Goal: Transaction & Acquisition: Purchase product/service

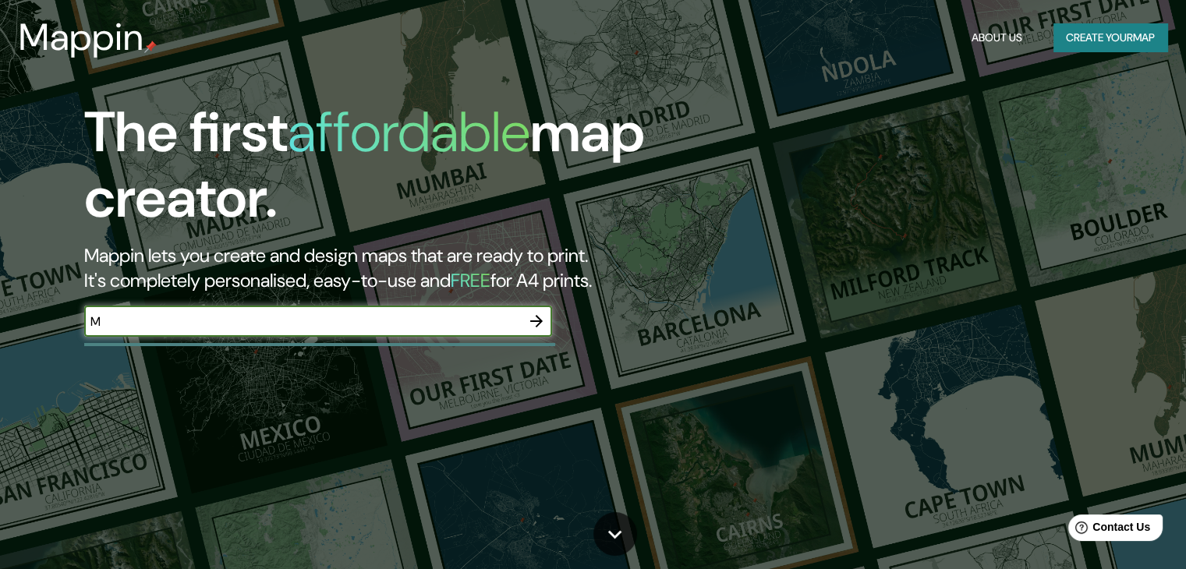
type input "[GEOGRAPHIC_DATA]"
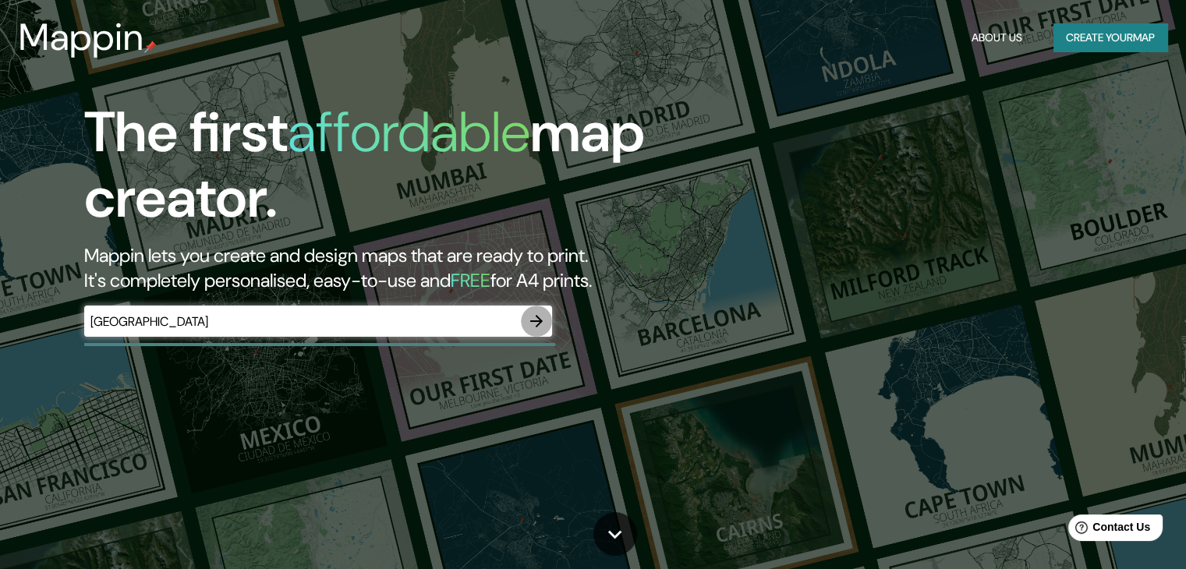
click at [533, 317] on icon "button" at bounding box center [536, 321] width 19 height 19
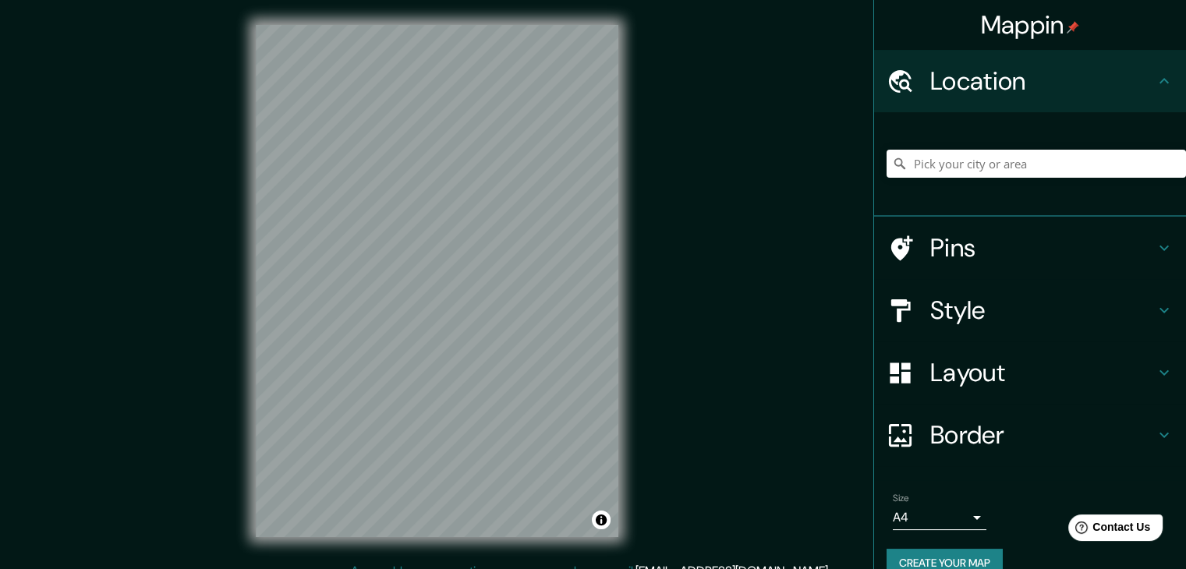
click at [1056, 314] on h4 "Style" at bounding box center [1042, 310] width 225 height 31
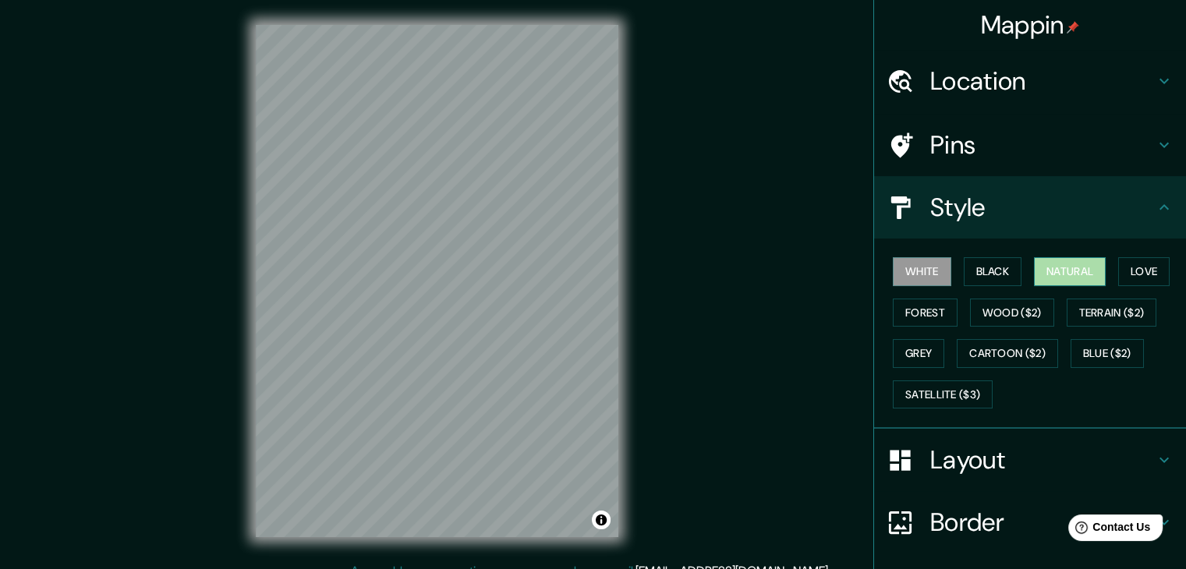
click at [1075, 275] on button "Natural" at bounding box center [1070, 271] width 72 height 29
click at [1131, 268] on button "Love" at bounding box center [1143, 271] width 51 height 29
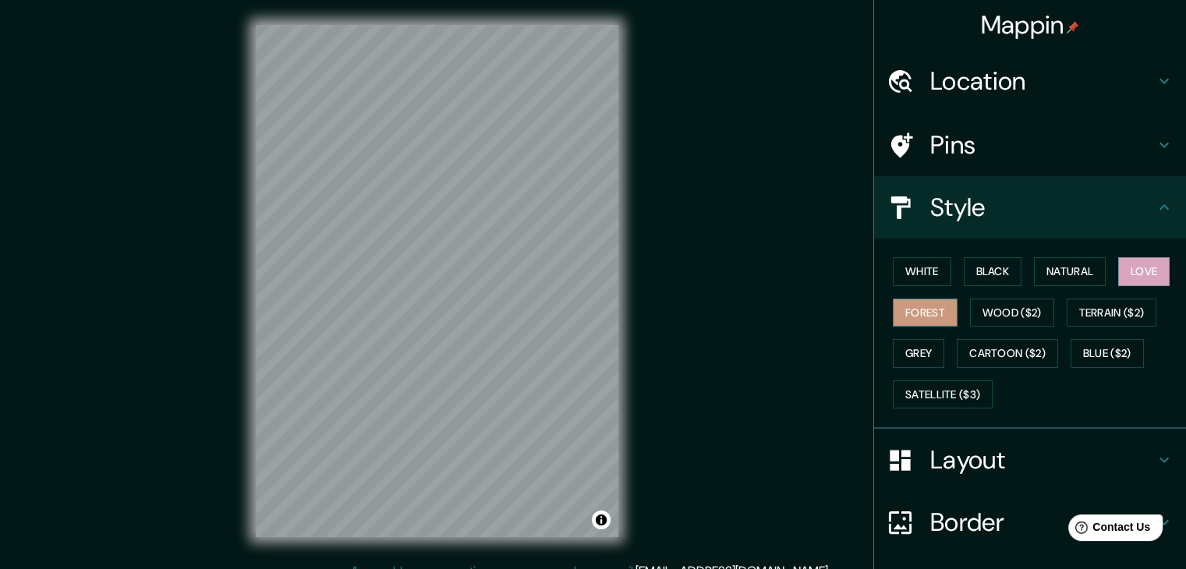
click at [922, 306] on button "Forest" at bounding box center [925, 313] width 65 height 29
click at [904, 355] on button "Grey" at bounding box center [918, 353] width 51 height 29
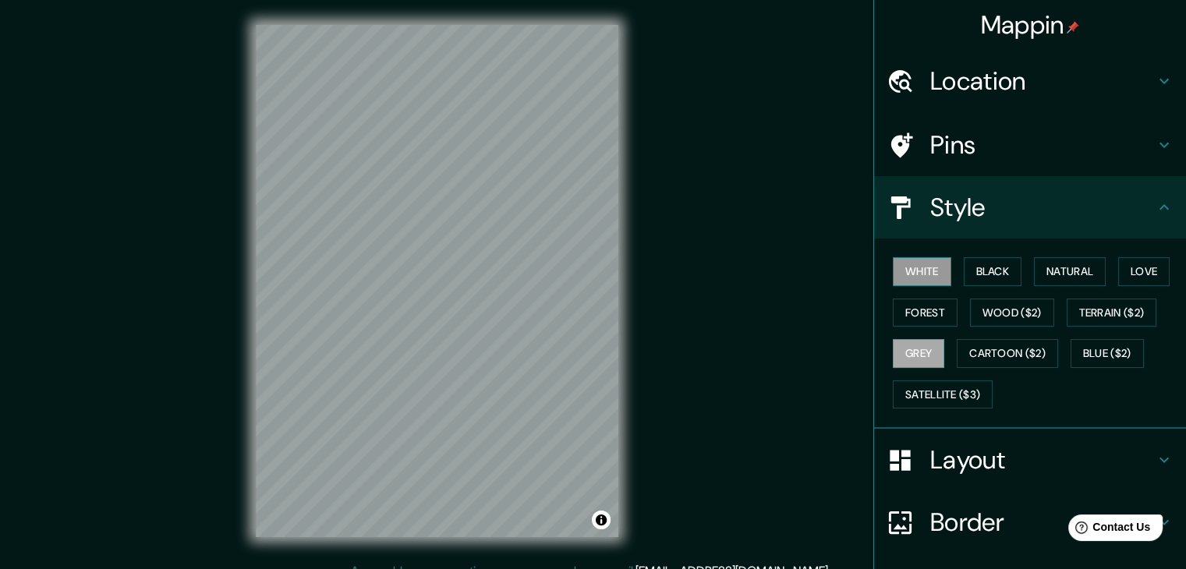
click at [929, 272] on button "White" at bounding box center [922, 271] width 58 height 29
click at [1079, 267] on button "Natural" at bounding box center [1070, 271] width 72 height 29
click at [661, 0] on html "Mappin Location Pins Style White Black Natural Love Forest Wood ($2) Terrain ($…" at bounding box center [593, 284] width 1186 height 569
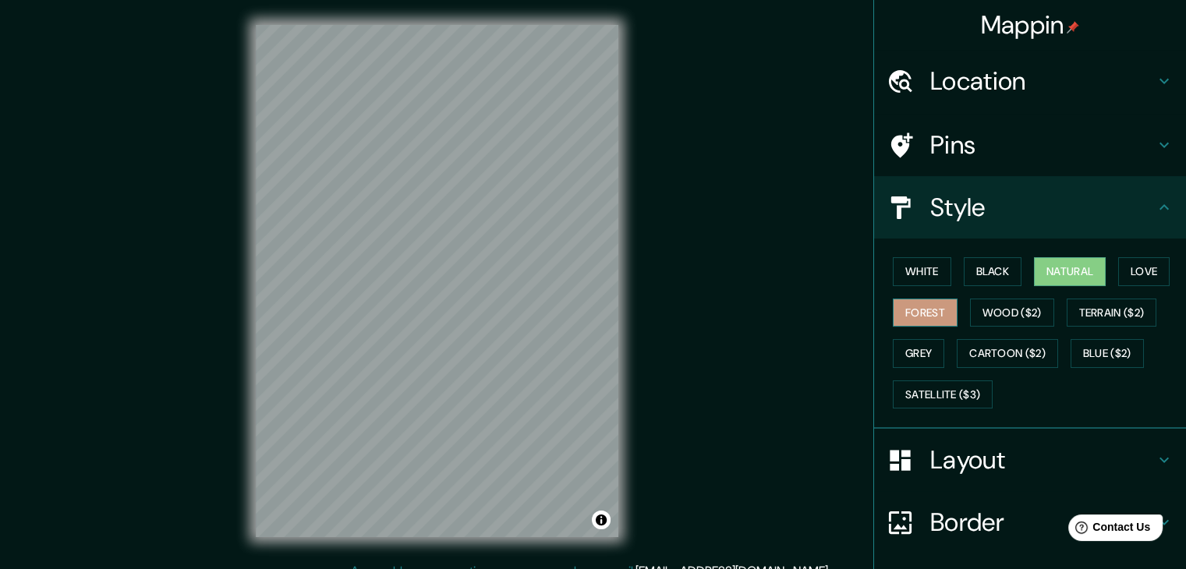
click at [941, 306] on button "Forest" at bounding box center [925, 313] width 65 height 29
click at [1045, 272] on button "Natural" at bounding box center [1070, 271] width 72 height 29
click at [667, 0] on html "Mappin Location Pins Style White Black Natural Love Forest Wood ($2) Terrain ($…" at bounding box center [593, 284] width 1186 height 569
click at [1029, 446] on h4 "Layout" at bounding box center [1042, 459] width 225 height 31
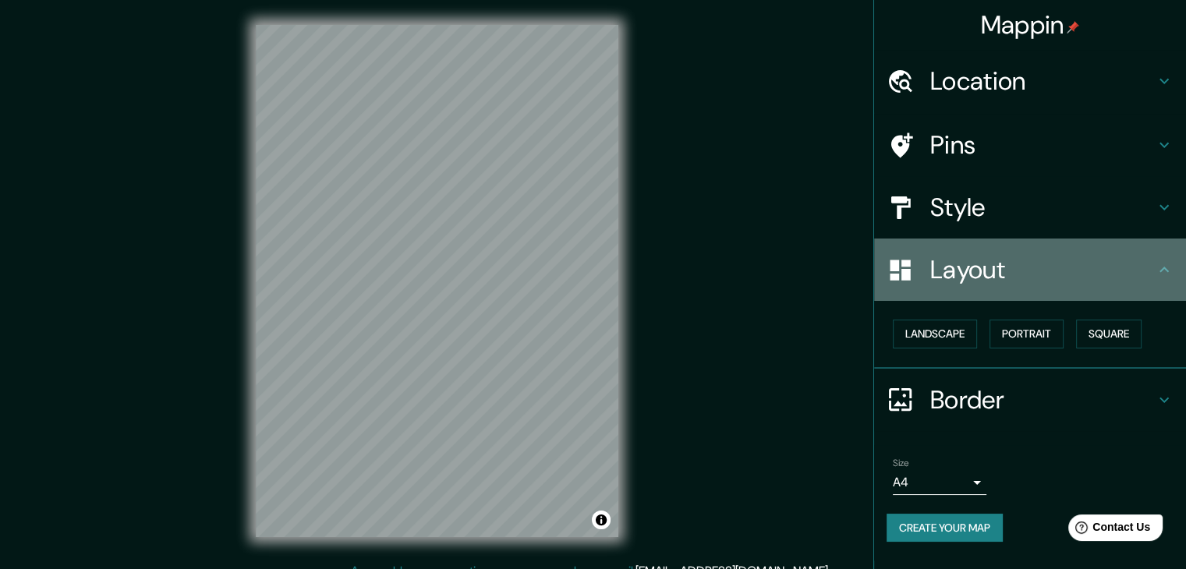
click at [1089, 279] on h4 "Layout" at bounding box center [1042, 269] width 225 height 31
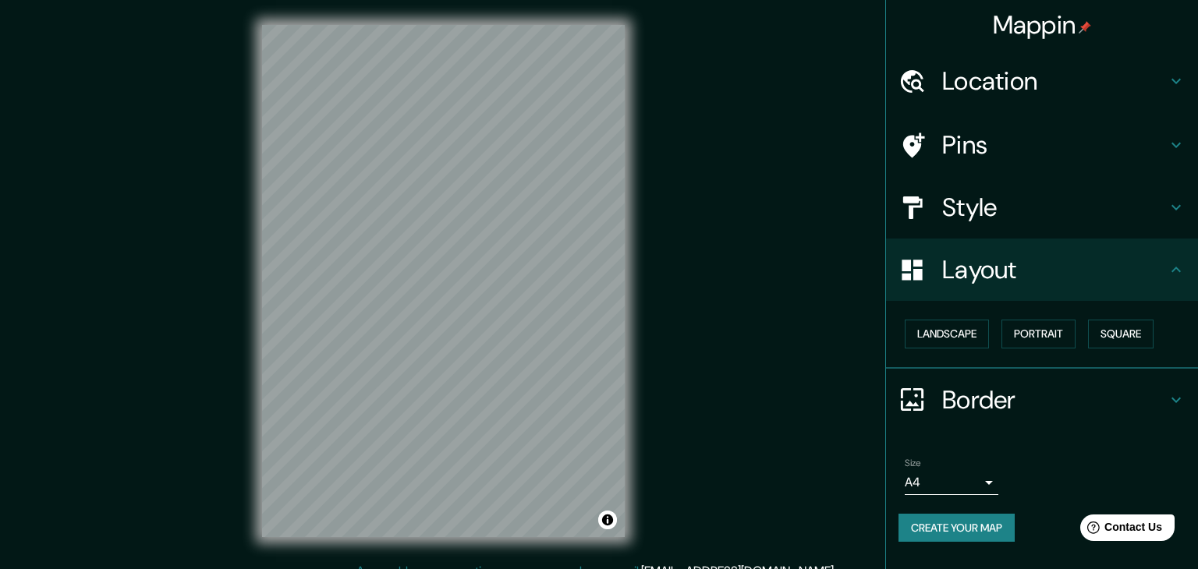
click at [973, 479] on body "Mappin Location Pins Style Layout Landscape Portrait Square Border Choose a bor…" at bounding box center [599, 284] width 1198 height 569
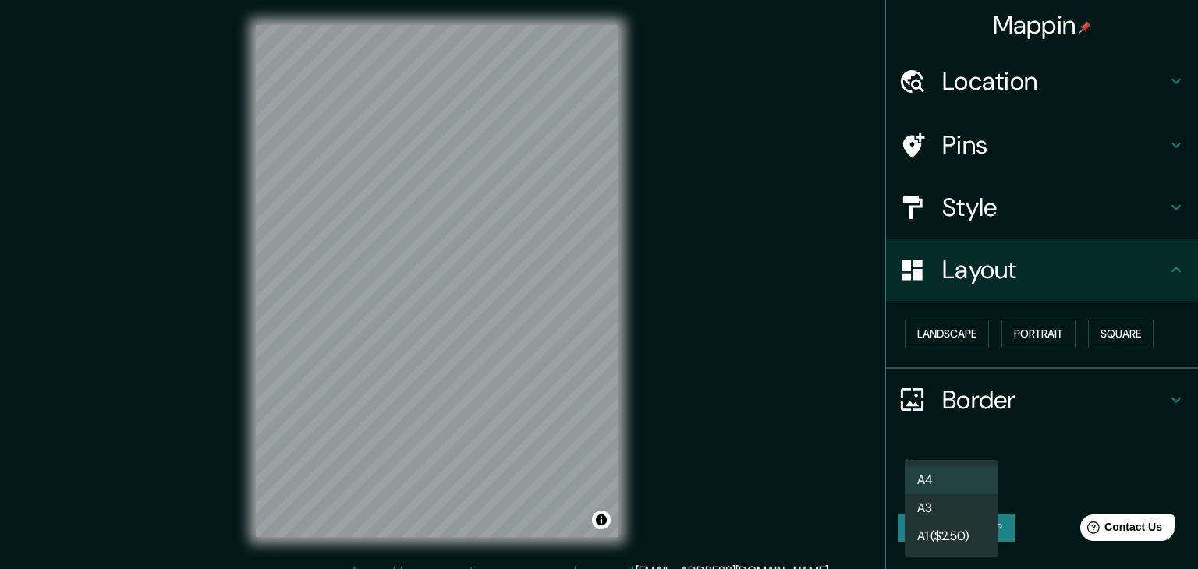
click at [973, 479] on li "A4" at bounding box center [951, 480] width 94 height 28
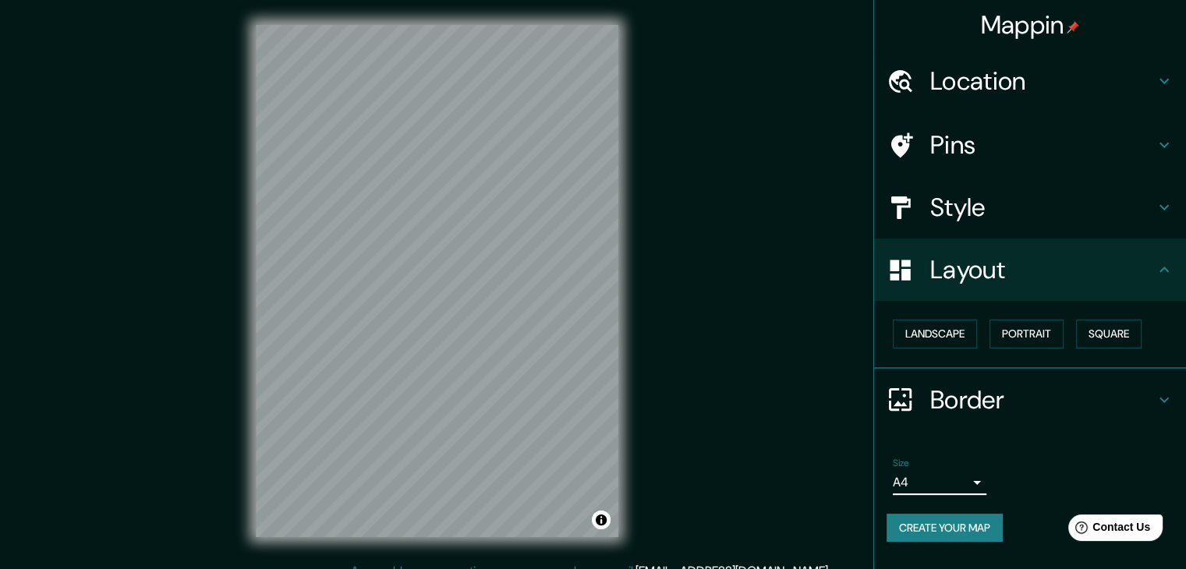
click at [980, 481] on body "Mappin Location Pins Style Layout Landscape Portrait Square Border Choose a bor…" at bounding box center [593, 284] width 1186 height 569
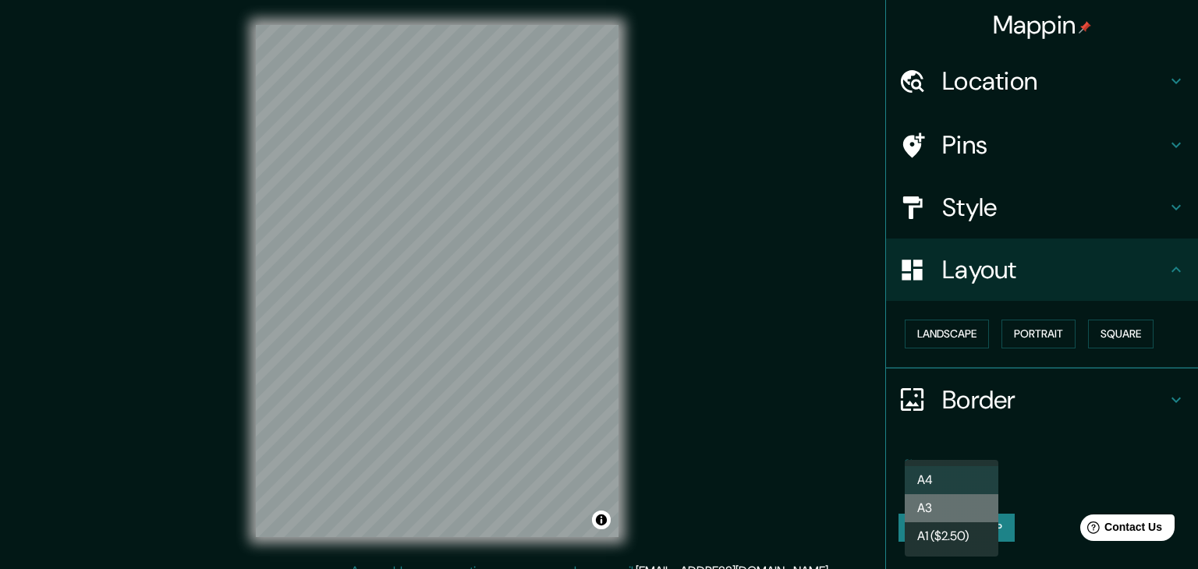
click at [973, 522] on li "A3" at bounding box center [951, 508] width 94 height 28
type input "a4"
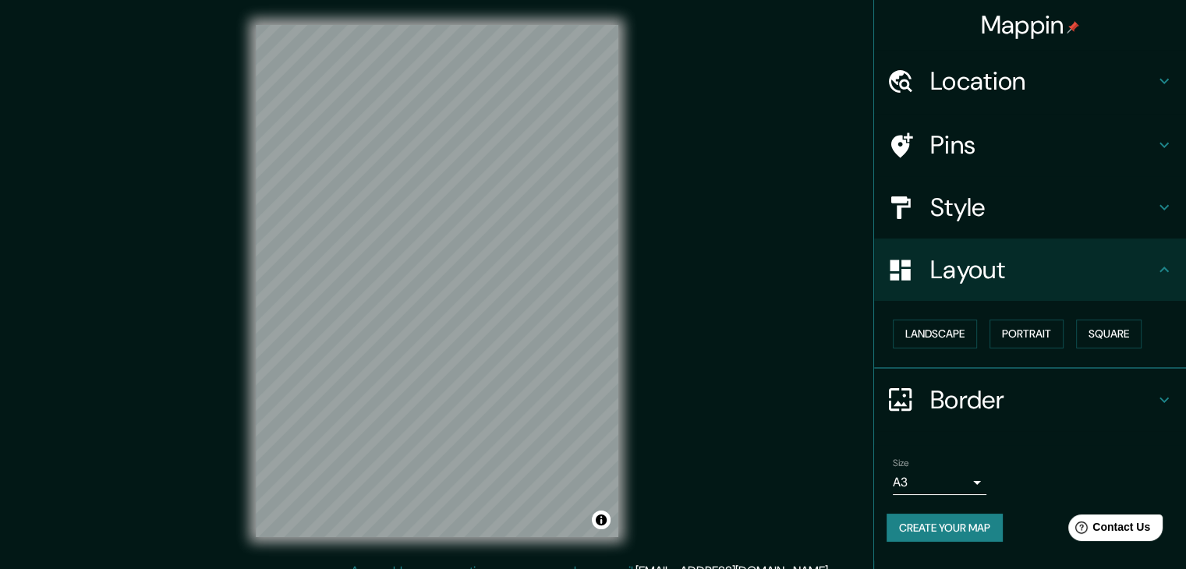
click at [1046, 223] on div "Style" at bounding box center [1030, 207] width 312 height 62
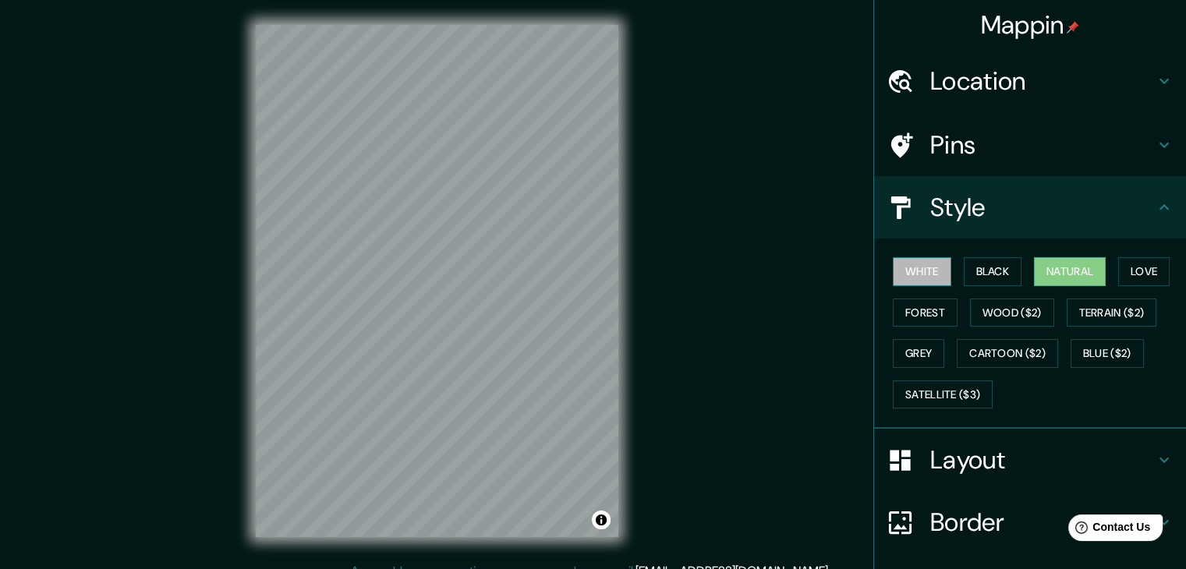
click at [912, 275] on button "White" at bounding box center [922, 271] width 58 height 29
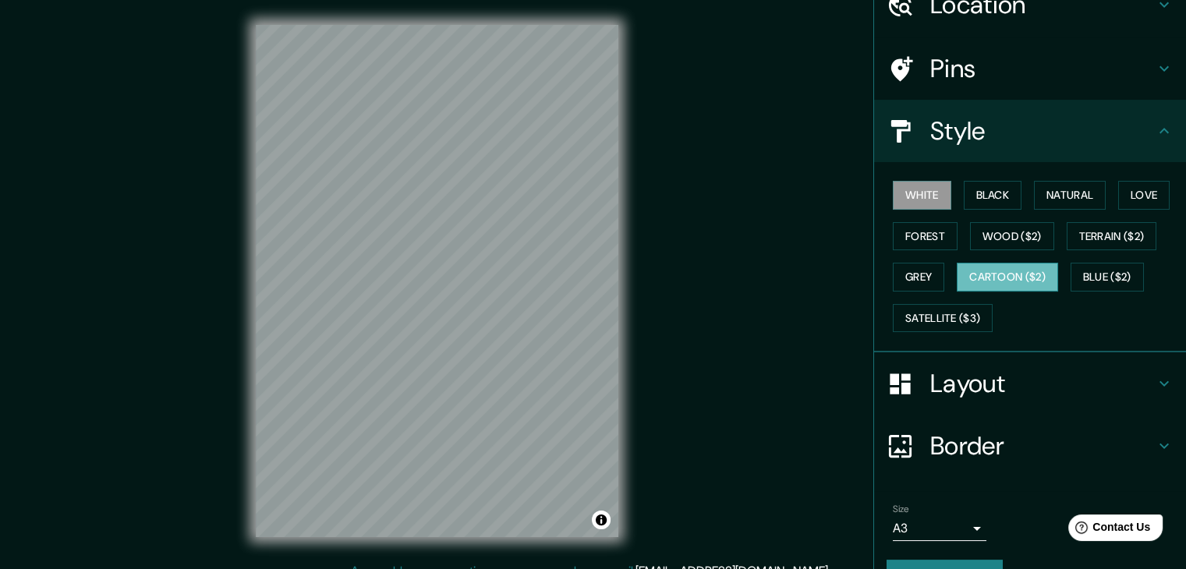
scroll to position [112, 0]
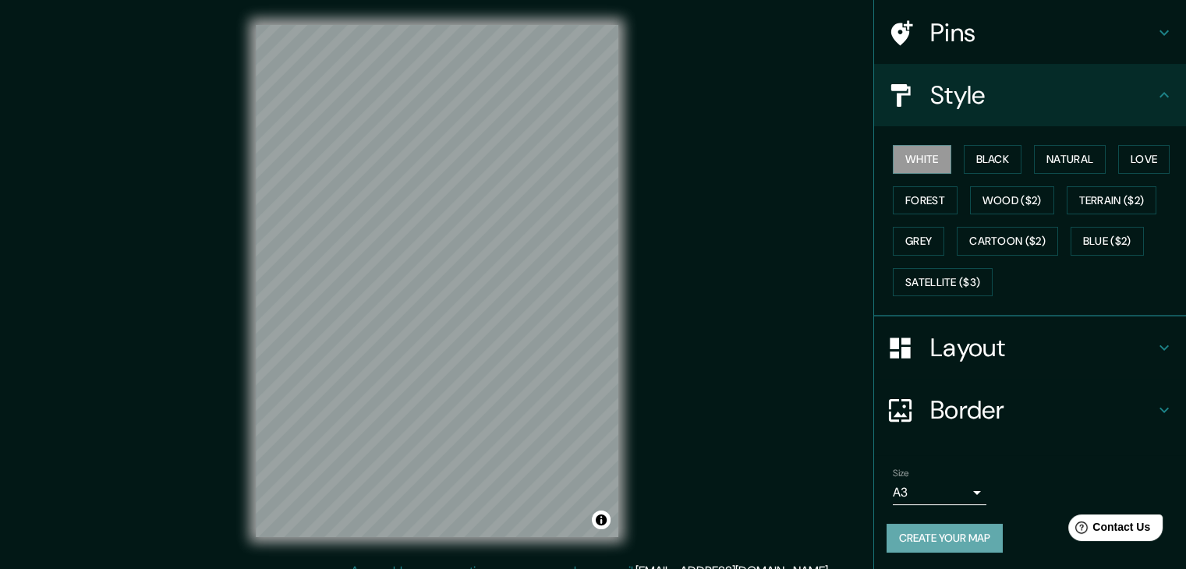
click at [928, 529] on button "Create your map" at bounding box center [944, 538] width 116 height 29
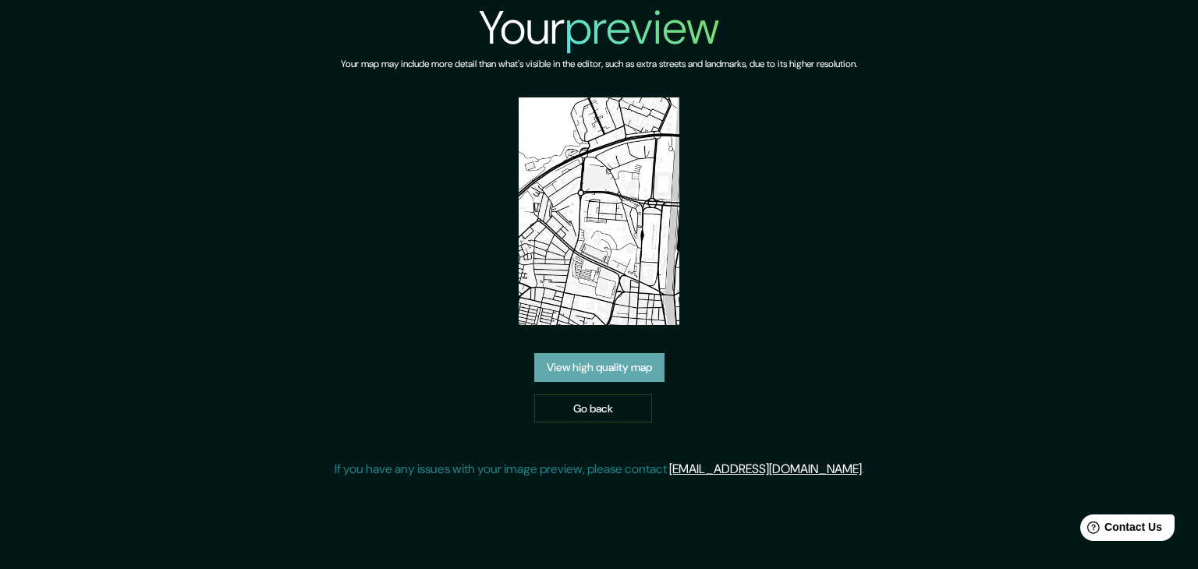
click at [621, 362] on link "View high quality map" at bounding box center [599, 367] width 130 height 29
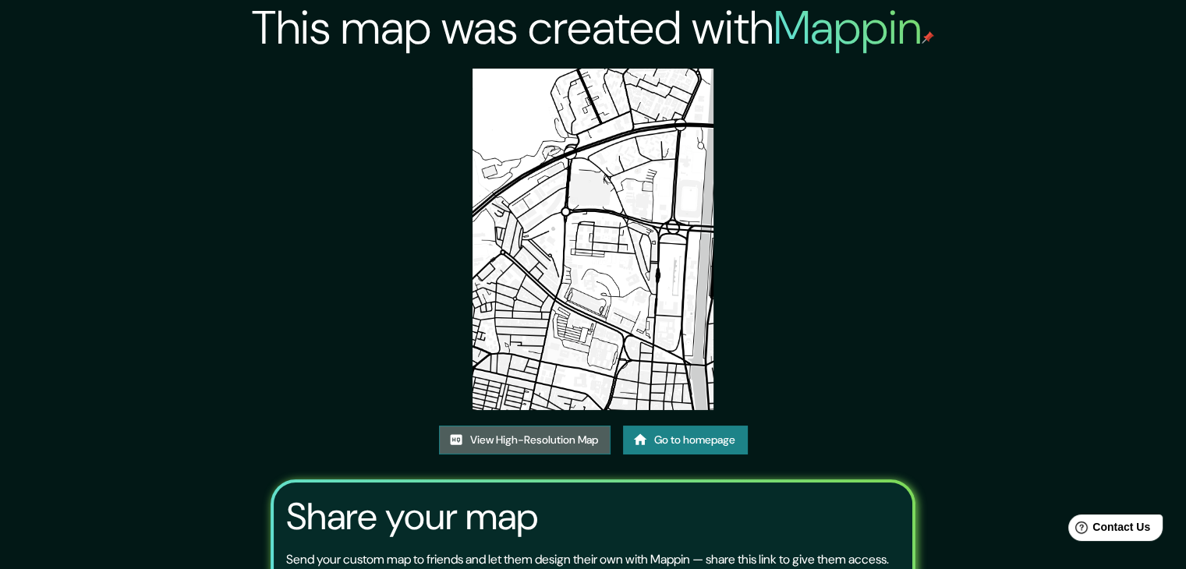
click at [572, 437] on link "View High-Resolution Map" at bounding box center [525, 440] width 172 height 29
